Goal: Task Accomplishment & Management: Use online tool/utility

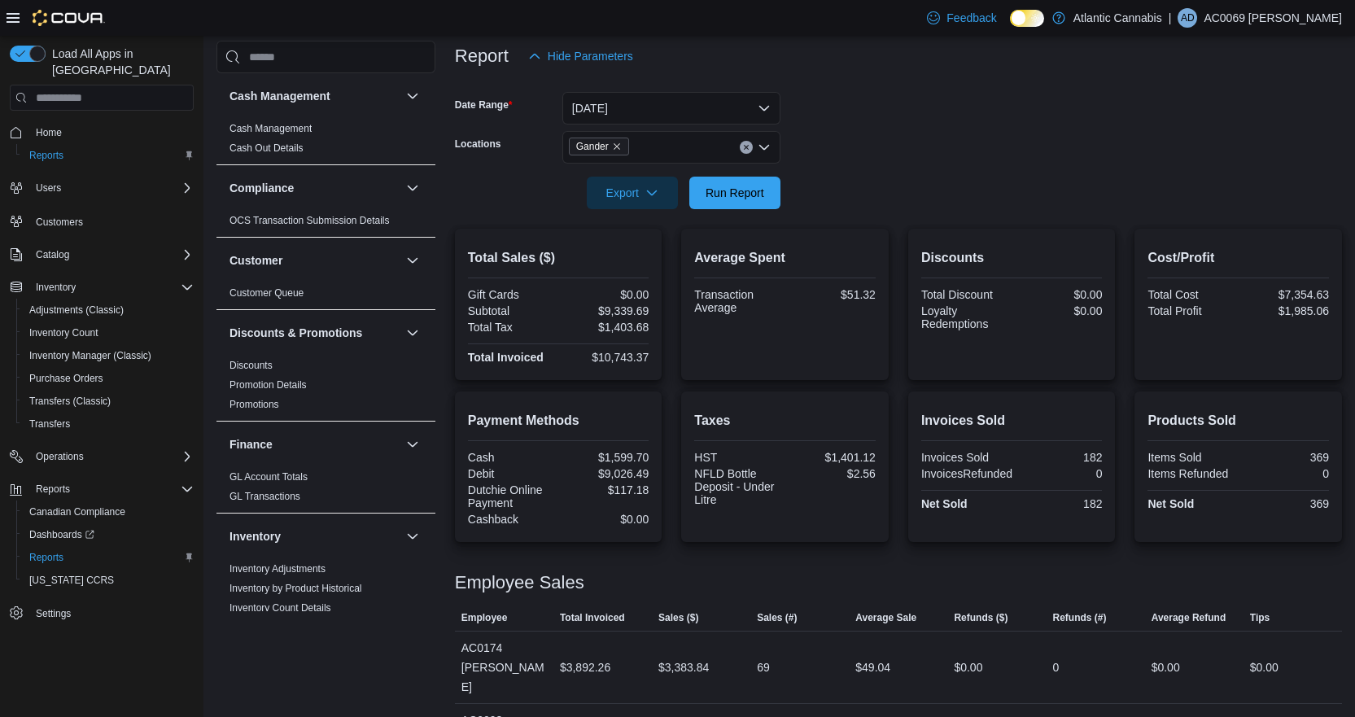
scroll to position [192, 0]
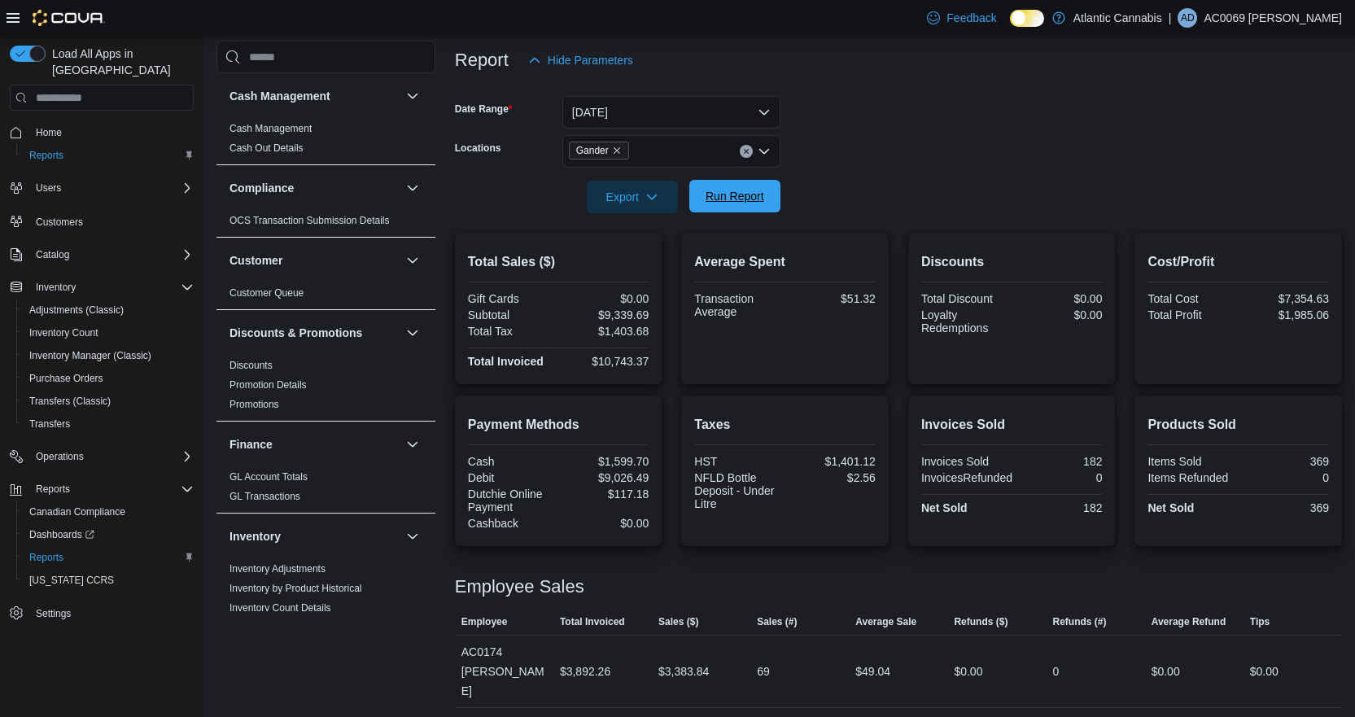
click at [723, 199] on span "Run Report" at bounding box center [735, 196] width 59 height 16
click at [718, 201] on span "Run Report" at bounding box center [735, 196] width 59 height 16
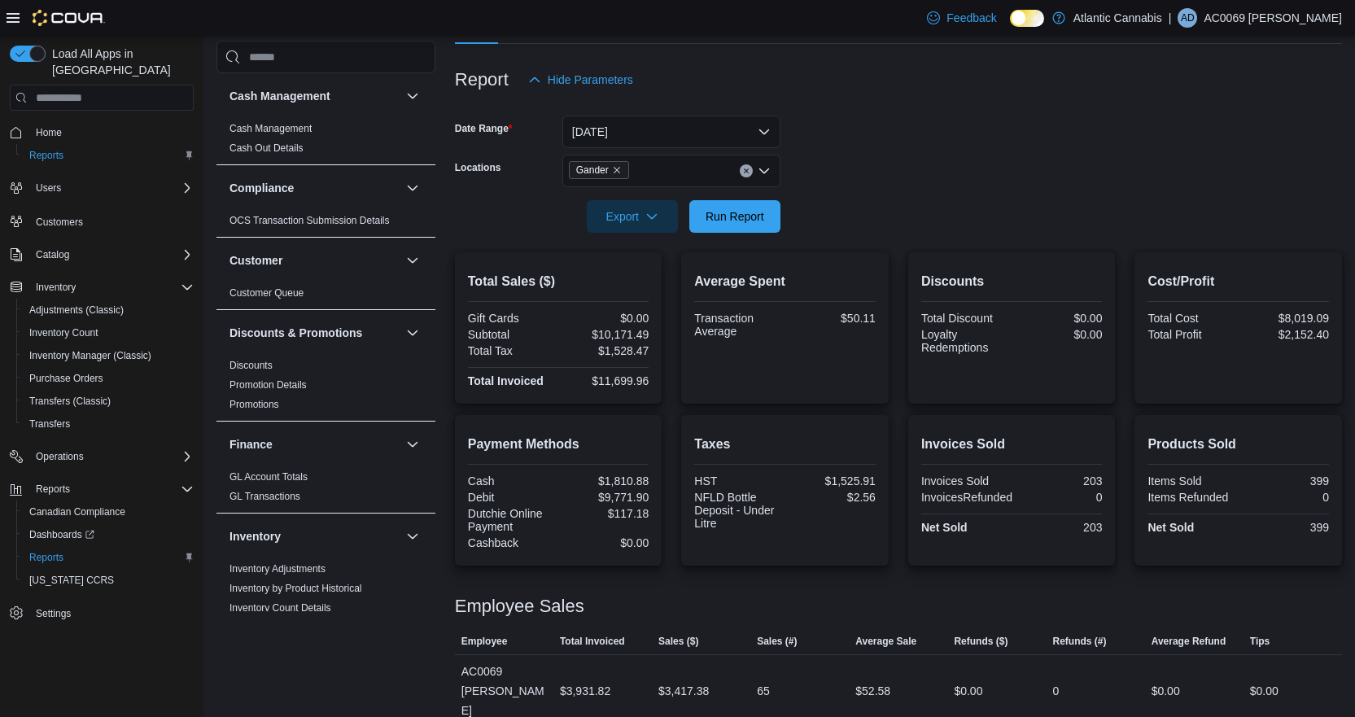
scroll to position [111, 0]
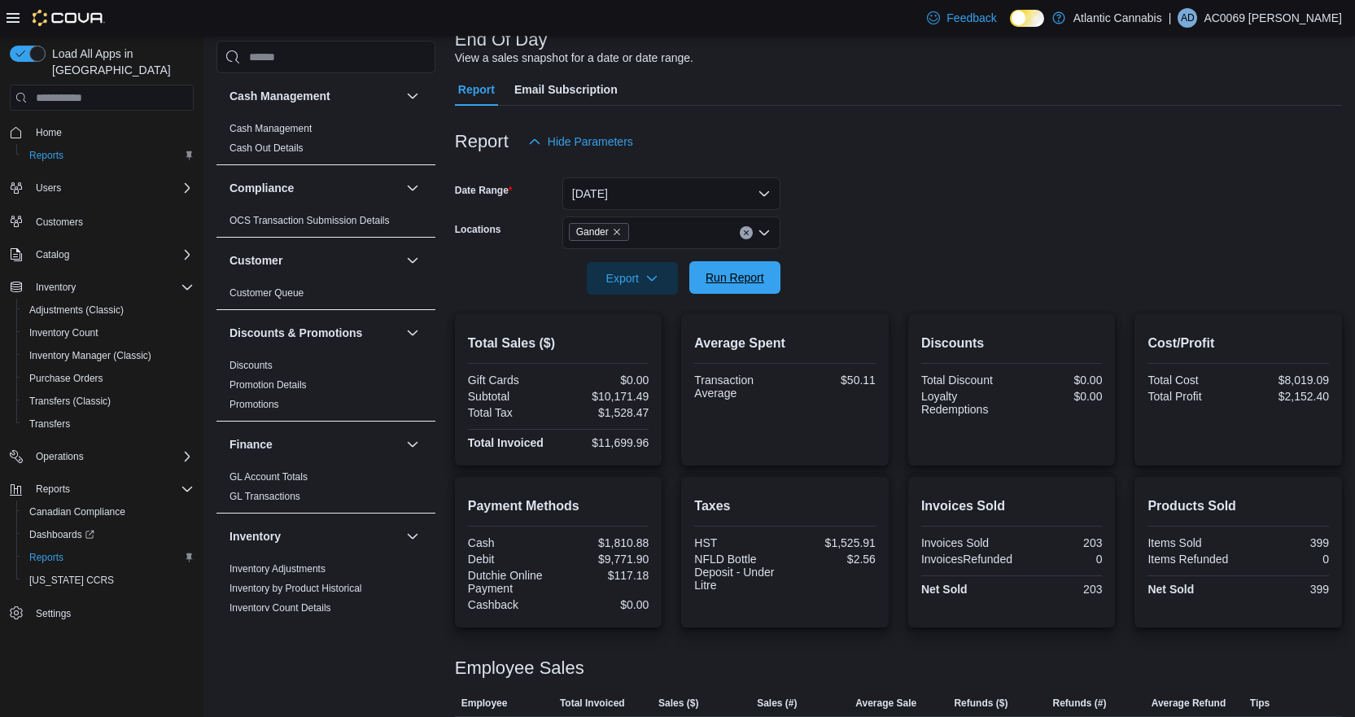
click at [721, 276] on span "Run Report" at bounding box center [735, 277] width 59 height 16
click at [611, 175] on div at bounding box center [898, 168] width 887 height 20
click at [616, 191] on button "[DATE]" at bounding box center [671, 193] width 218 height 33
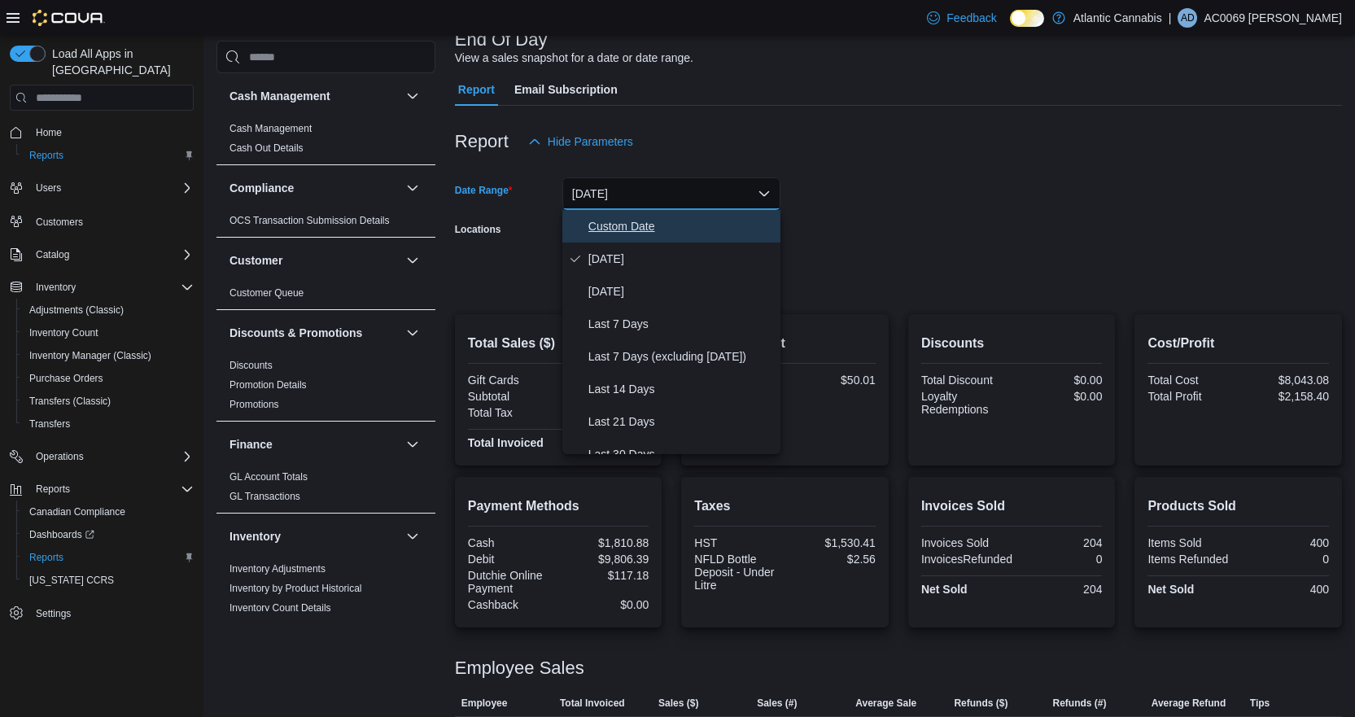
click at [626, 218] on span "Custom Date" at bounding box center [681, 226] width 186 height 20
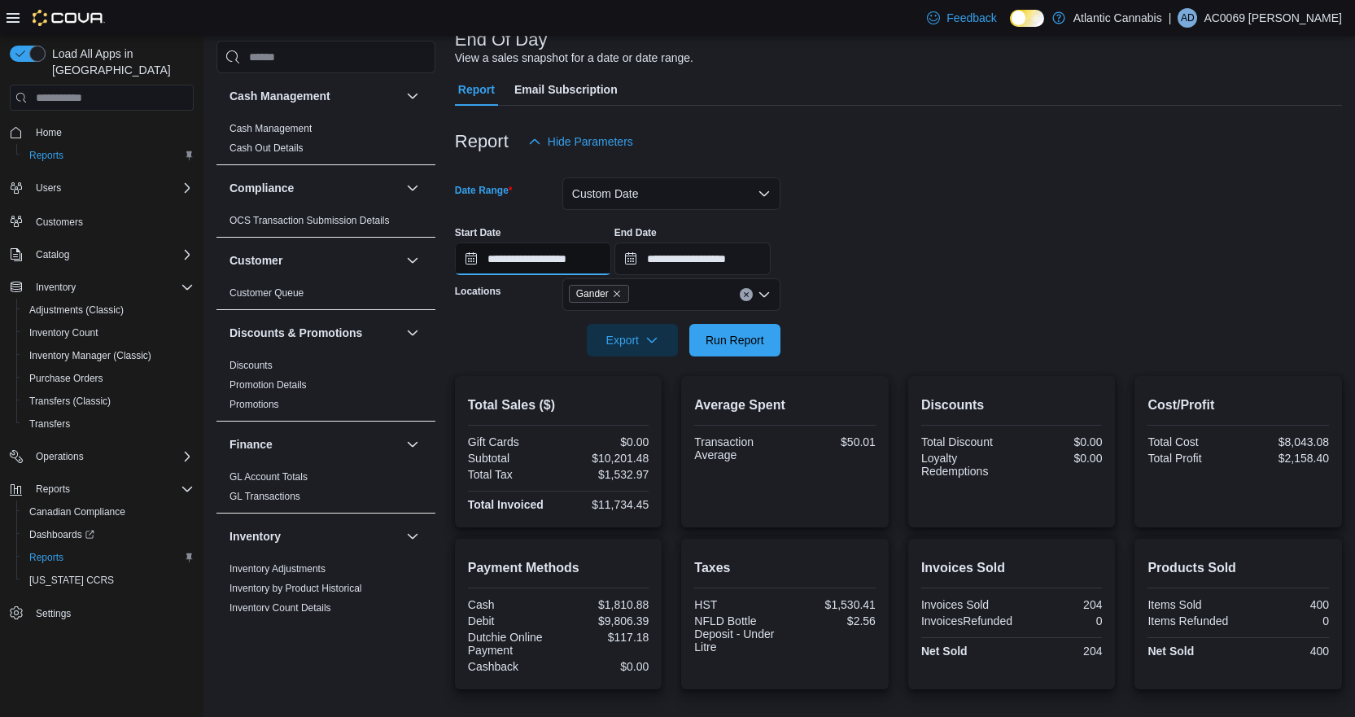
click at [508, 258] on input "**********" at bounding box center [533, 259] width 156 height 33
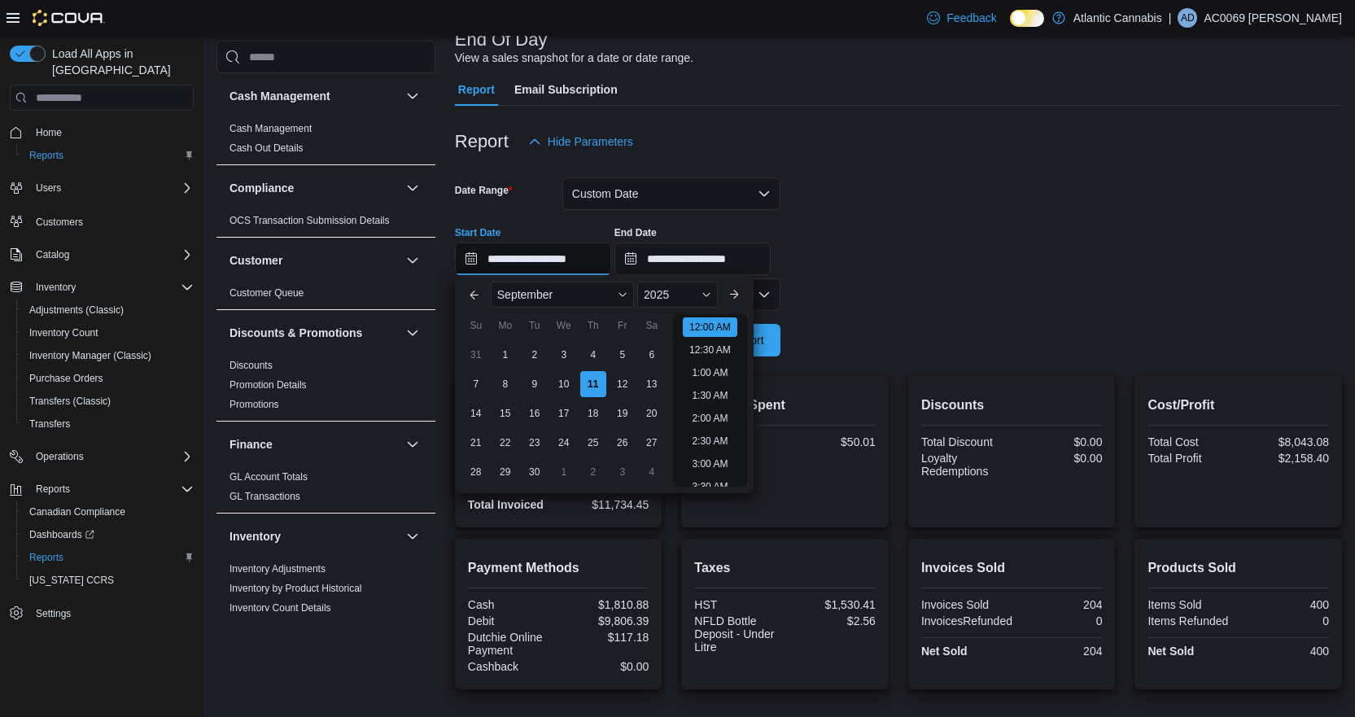
scroll to position [50, 0]
click at [528, 377] on div "9" at bounding box center [534, 383] width 28 height 28
type input "**********"
click at [721, 269] on input "**********" at bounding box center [692, 259] width 156 height 33
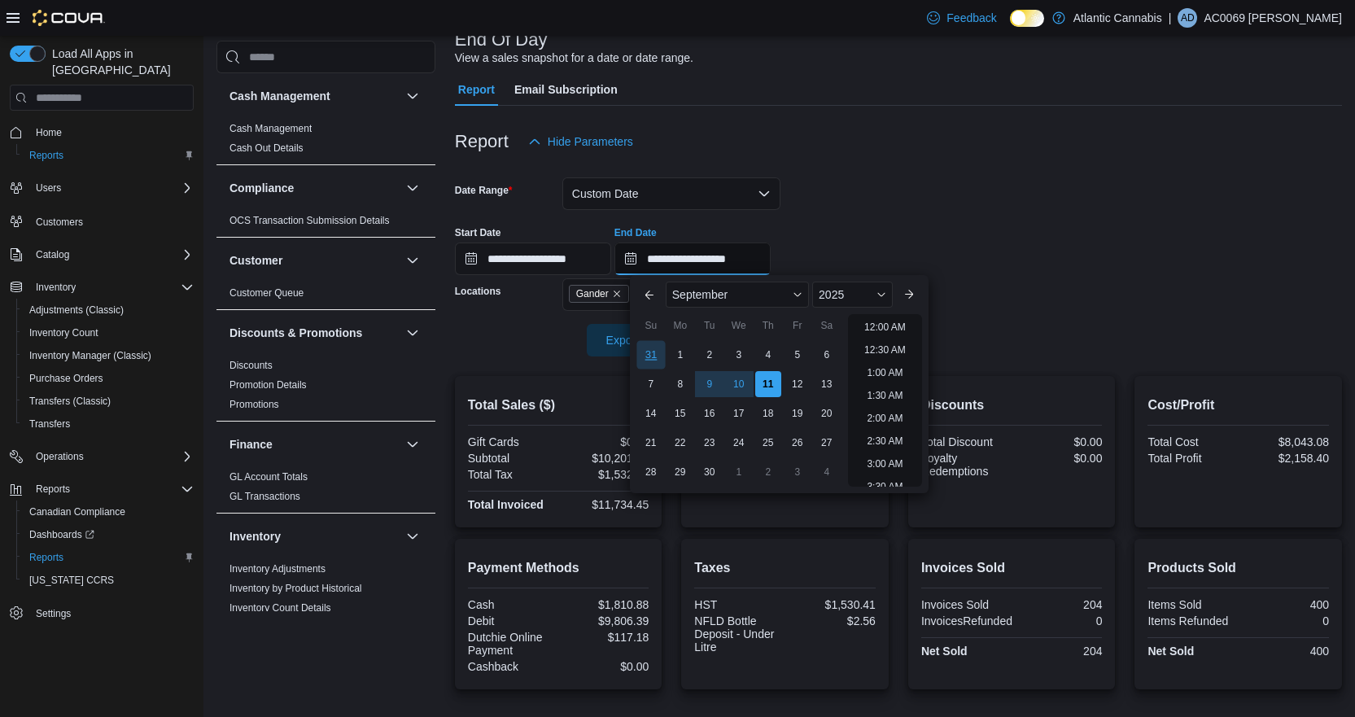
scroll to position [924, 0]
click at [709, 382] on div "9" at bounding box center [709, 383] width 28 height 28
type input "**********"
click at [920, 239] on div "**********" at bounding box center [898, 244] width 887 height 62
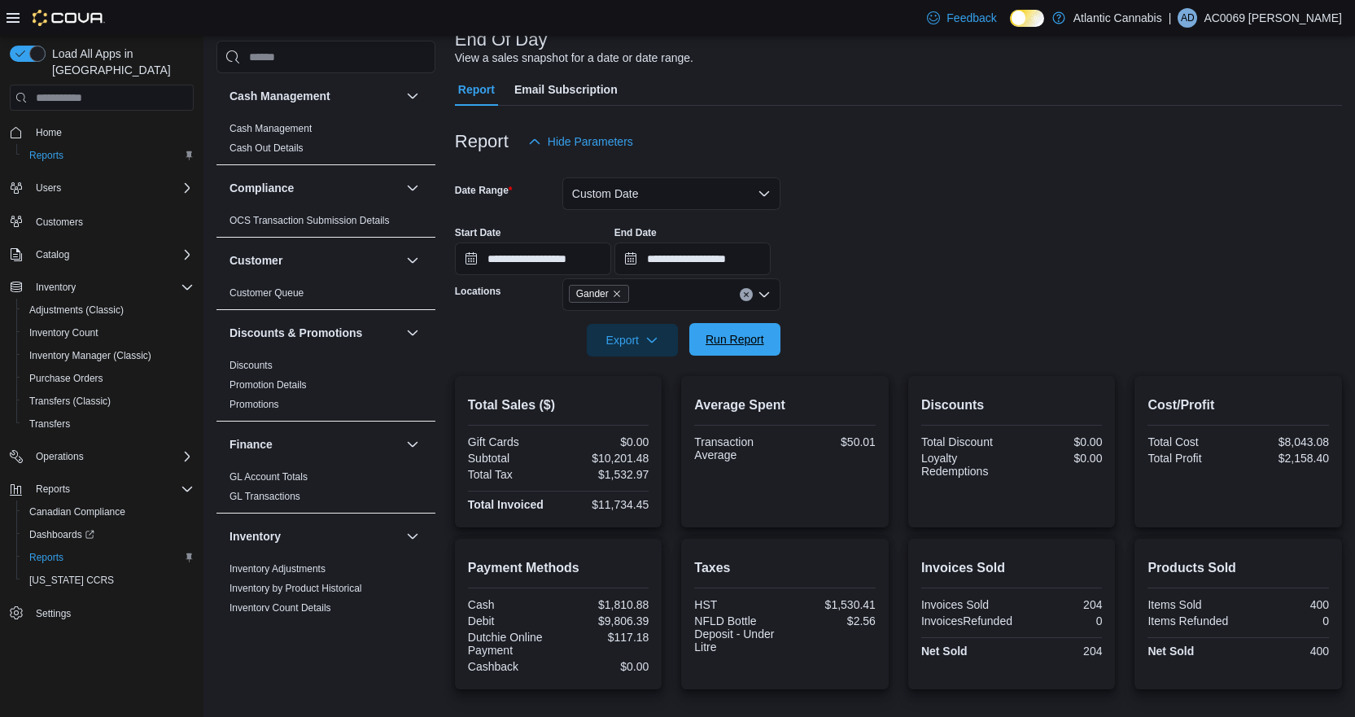
click at [762, 347] on span "Run Report" at bounding box center [735, 339] width 59 height 16
click at [641, 343] on span "Export" at bounding box center [632, 339] width 72 height 33
click at [626, 400] on span "Export to Pdf" at bounding box center [634, 405] width 73 height 13
drag, startPoint x: 640, startPoint y: 197, endPoint x: 630, endPoint y: 196, distance: 9.8
click at [640, 196] on button "Custom Date" at bounding box center [671, 193] width 218 height 33
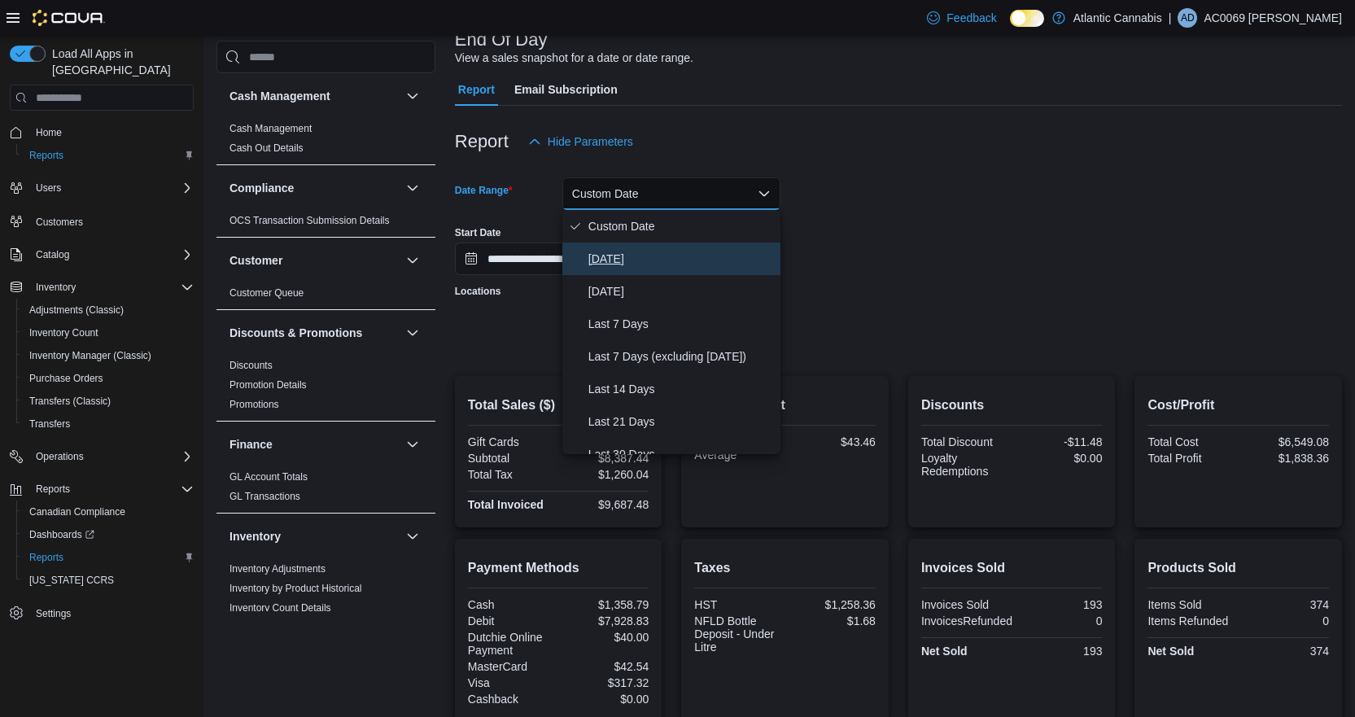
click at [592, 258] on span "[DATE]" at bounding box center [681, 259] width 186 height 20
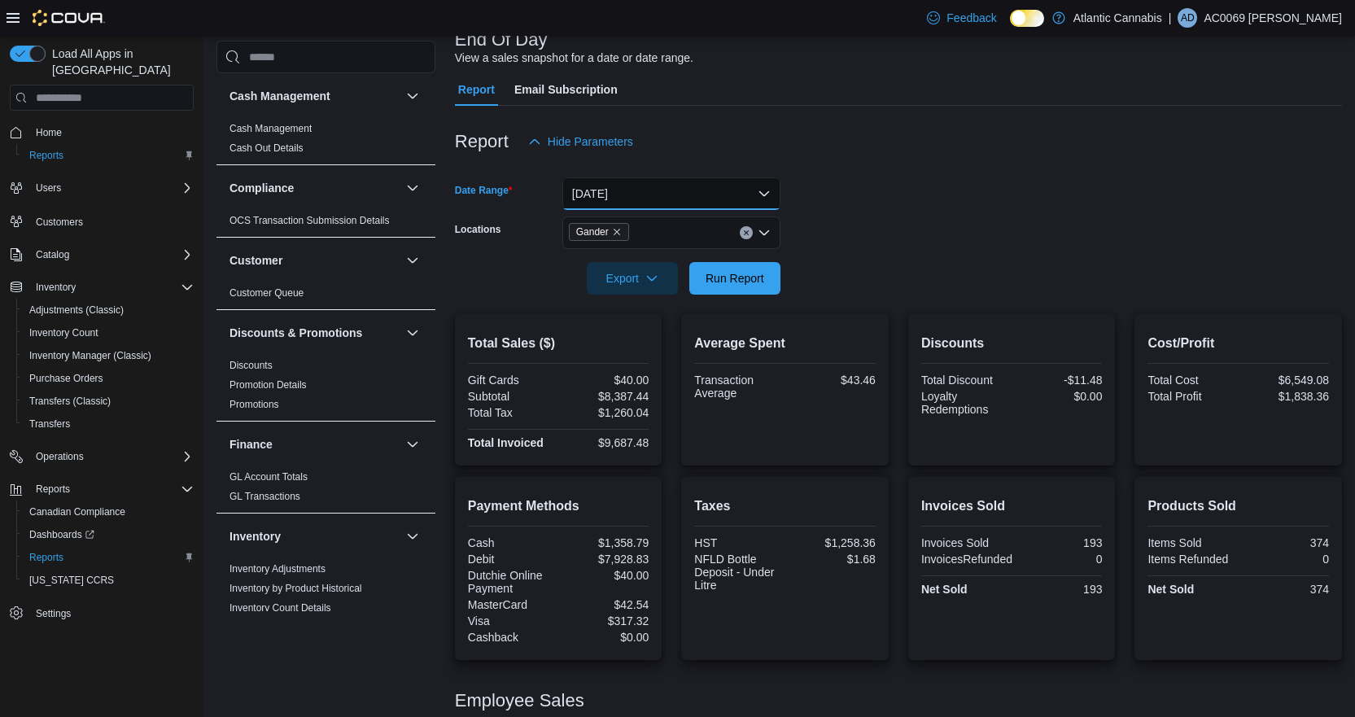
click at [634, 204] on button "[DATE]" at bounding box center [671, 193] width 218 height 33
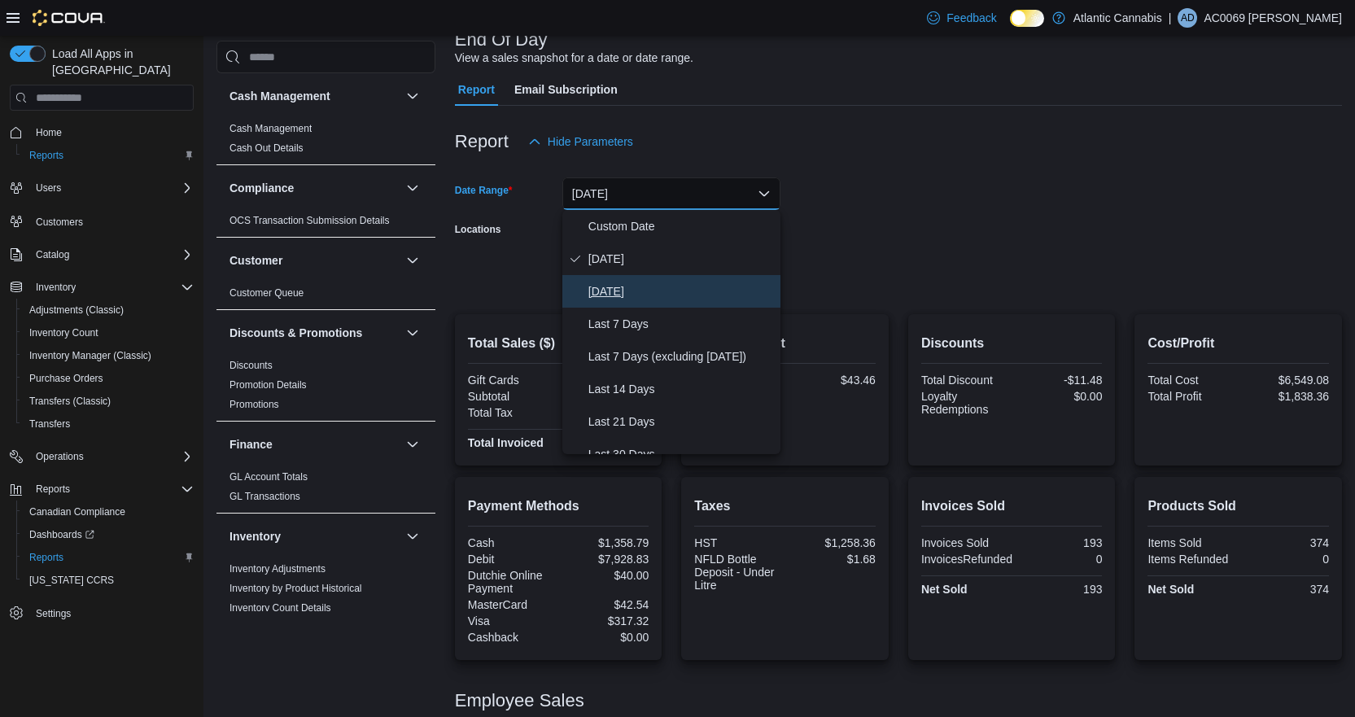
click at [610, 288] on span "[DATE]" at bounding box center [681, 292] width 186 height 20
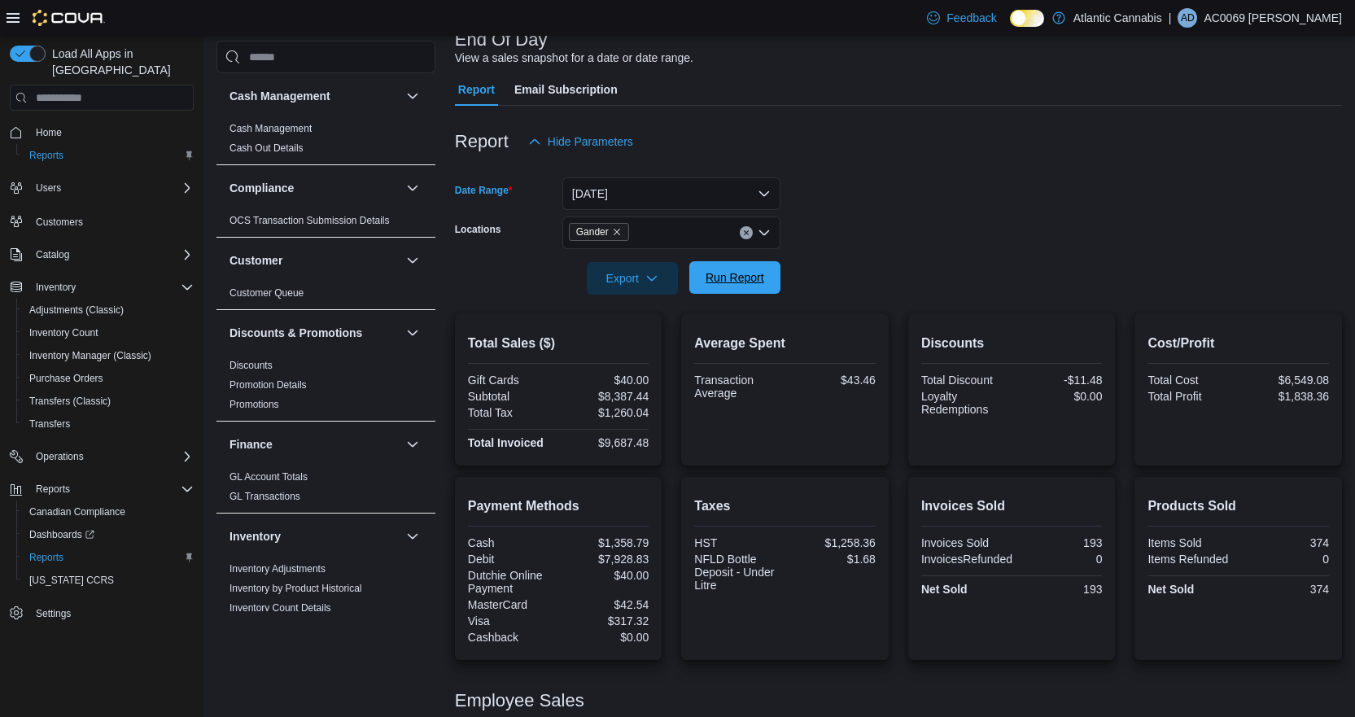
click at [707, 272] on span "Run Report" at bounding box center [735, 277] width 59 height 16
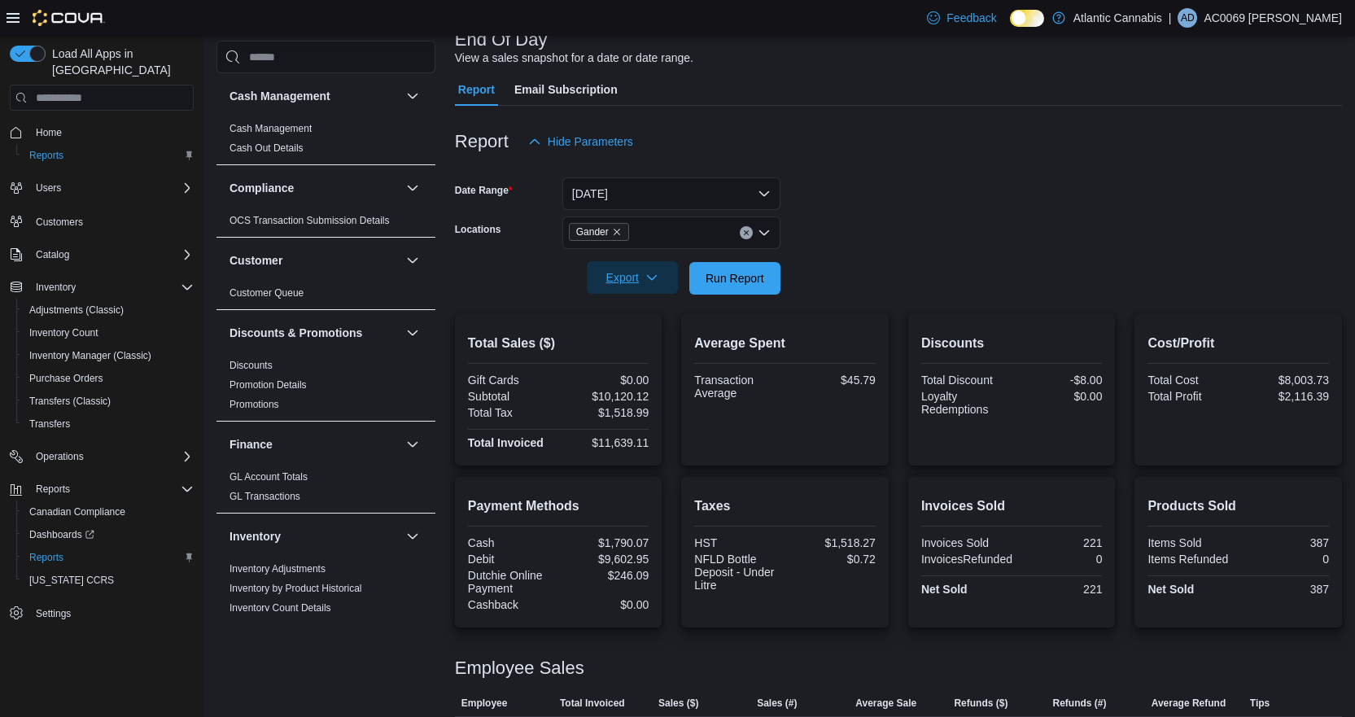
click at [639, 280] on span "Export" at bounding box center [632, 277] width 72 height 33
click at [635, 308] on span "Export to Excel" at bounding box center [634, 310] width 73 height 13
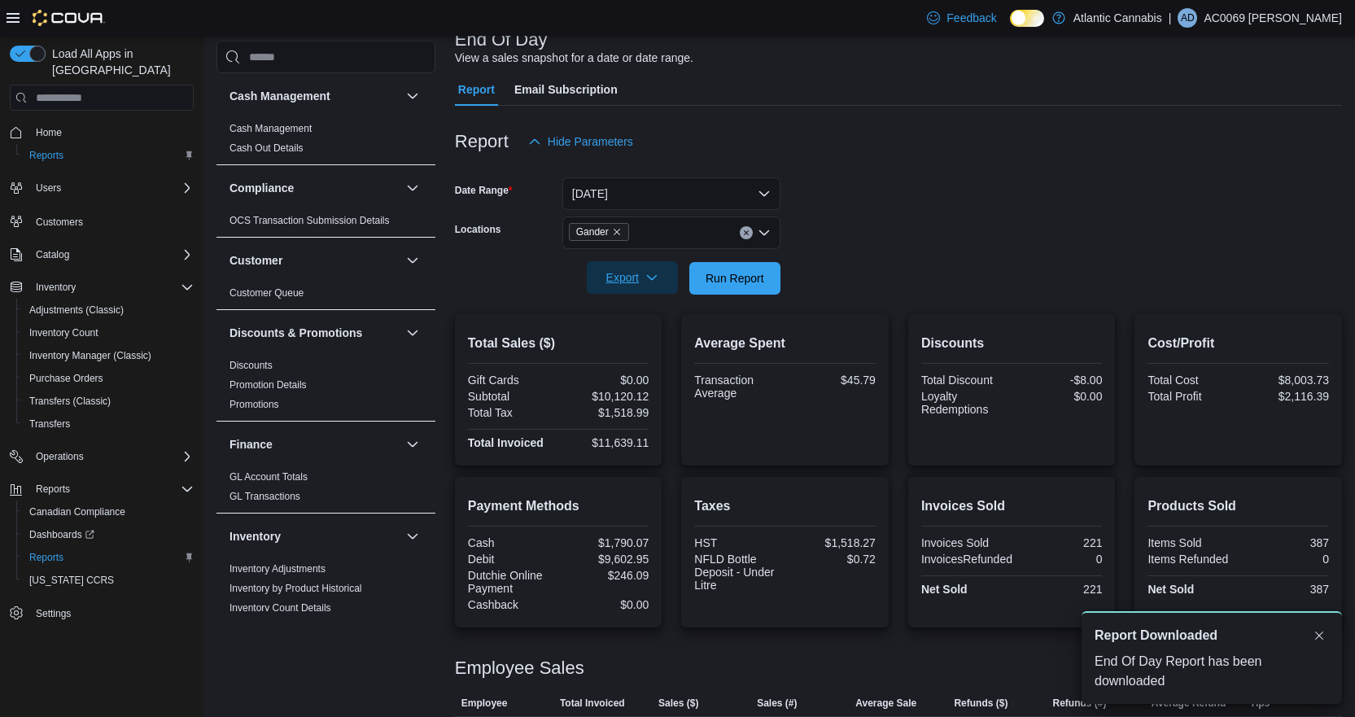
click at [641, 284] on span "Export" at bounding box center [632, 277] width 72 height 33
click at [640, 340] on span "Export to Pdf" at bounding box center [634, 343] width 73 height 13
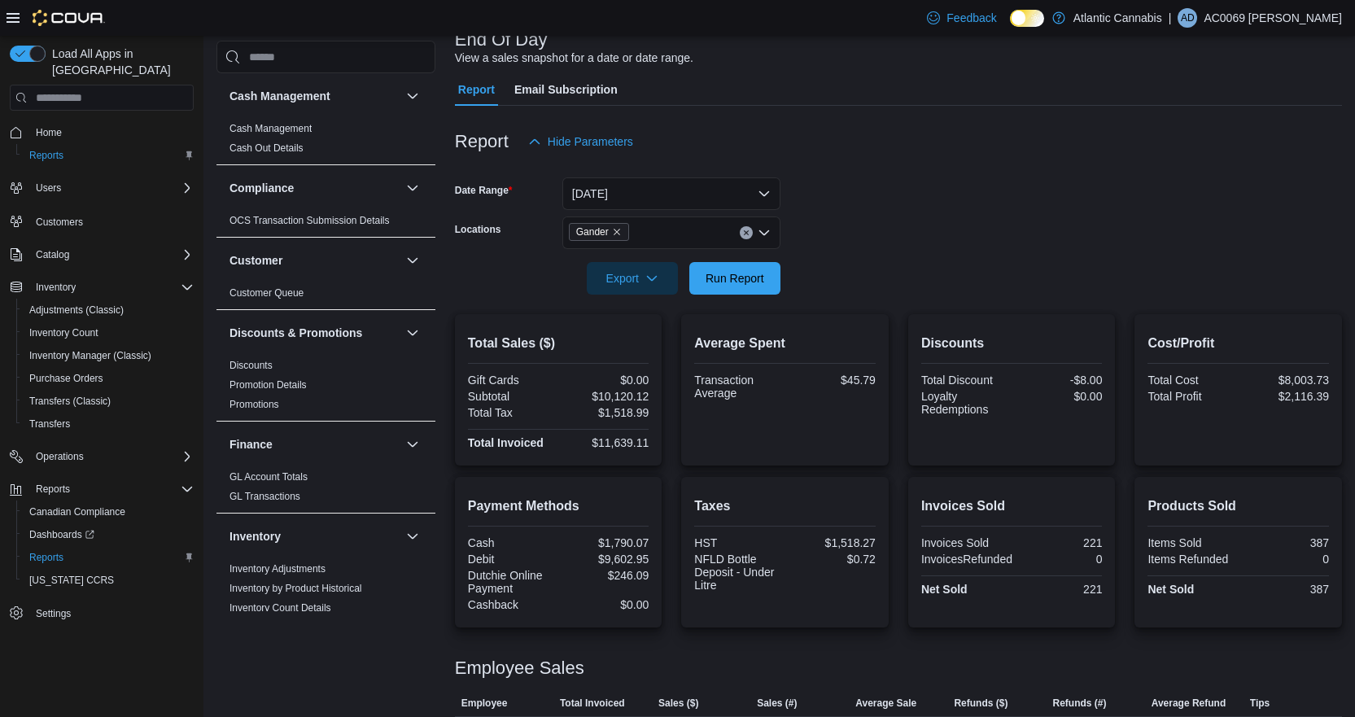
click at [1105, 165] on div at bounding box center [898, 168] width 887 height 20
click at [623, 186] on button "[DATE]" at bounding box center [671, 193] width 218 height 33
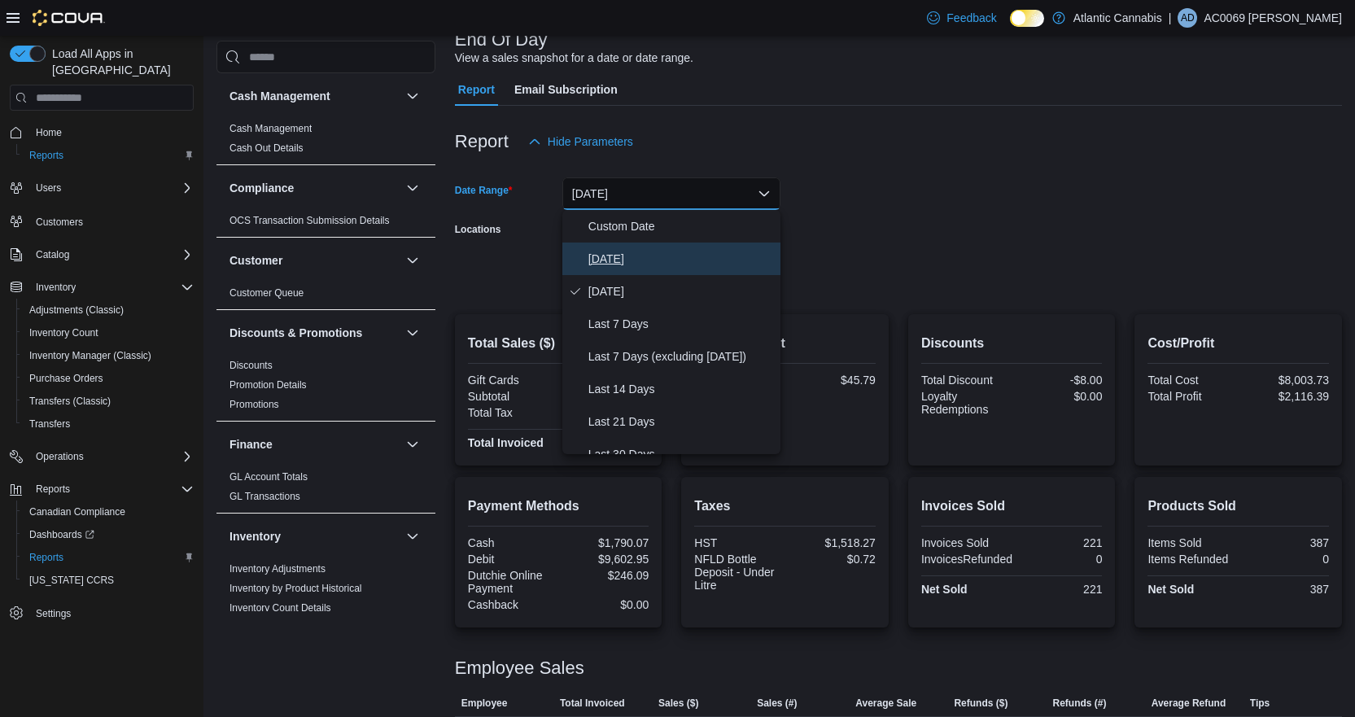
click at [605, 260] on span "[DATE]" at bounding box center [681, 259] width 186 height 20
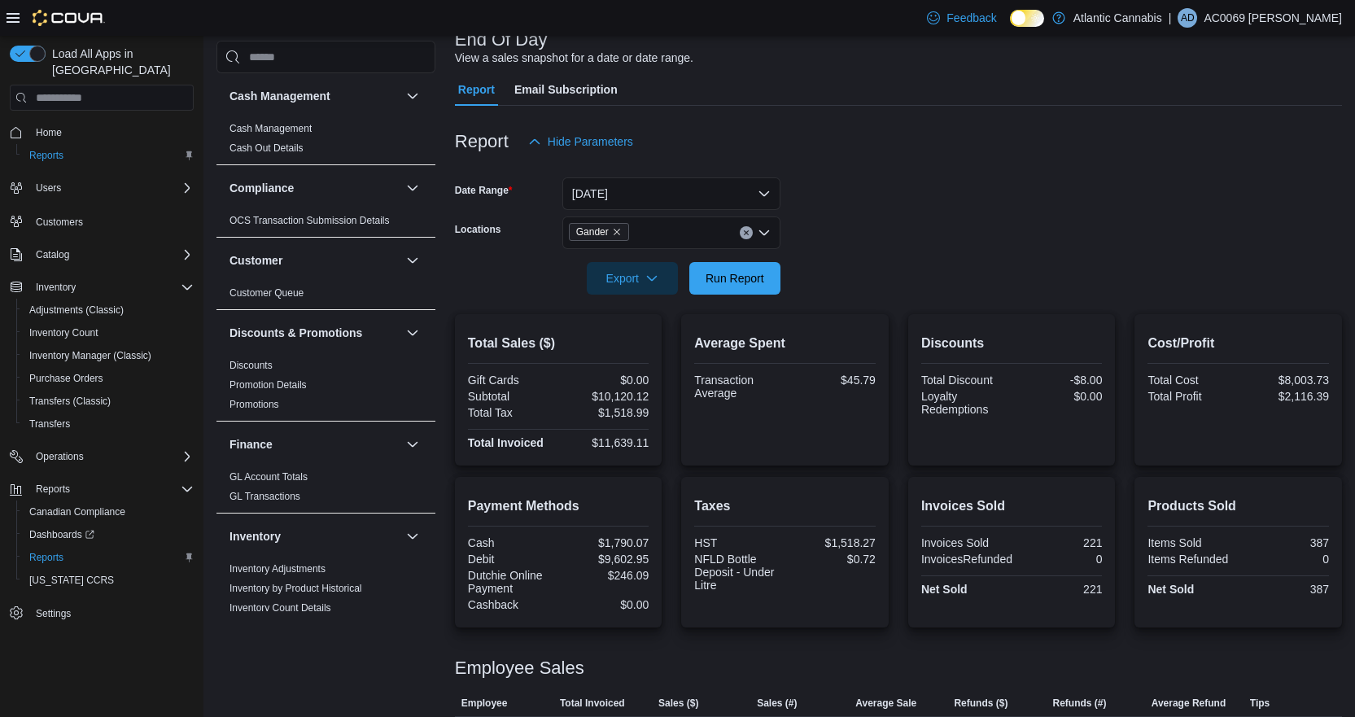
click at [992, 223] on form "Date Range [DATE] Locations Gander Export Run Report" at bounding box center [898, 226] width 887 height 137
click at [745, 279] on span "Run Report" at bounding box center [735, 277] width 59 height 16
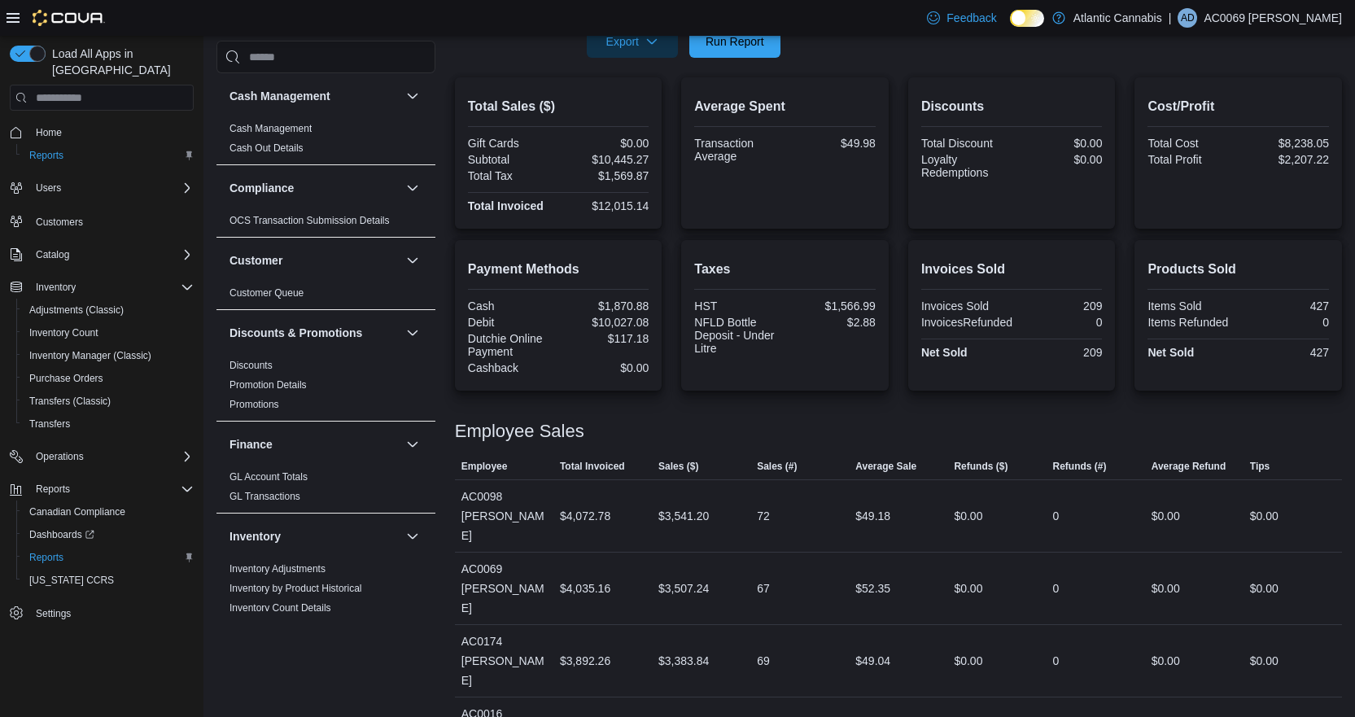
scroll to position [355, 0]
